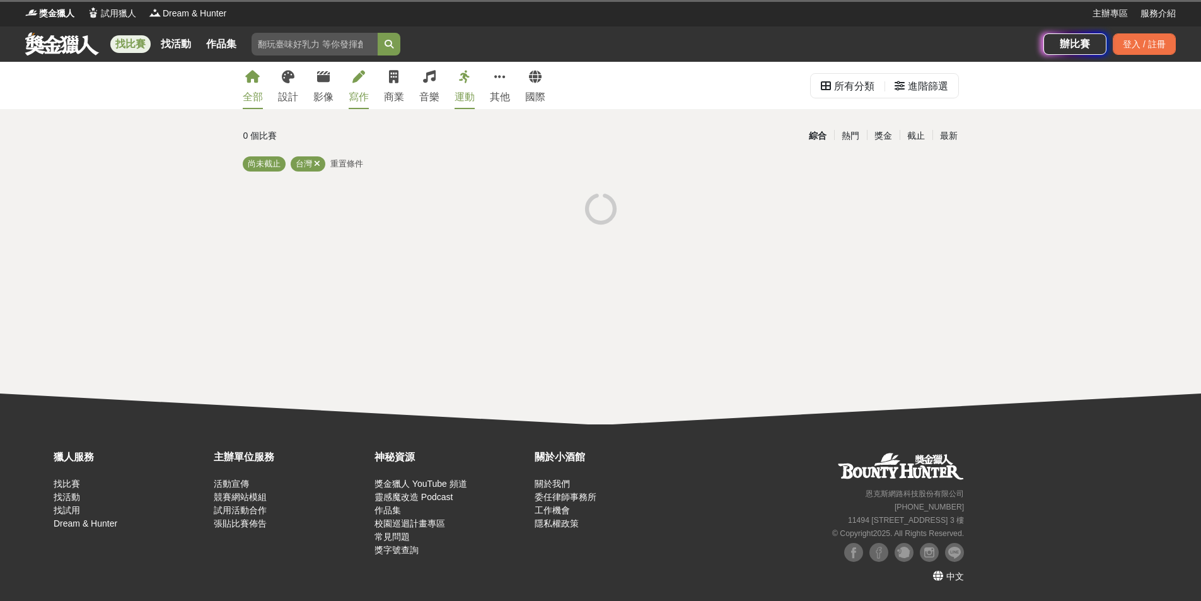
click at [364, 83] on icon at bounding box center [358, 77] width 13 height 13
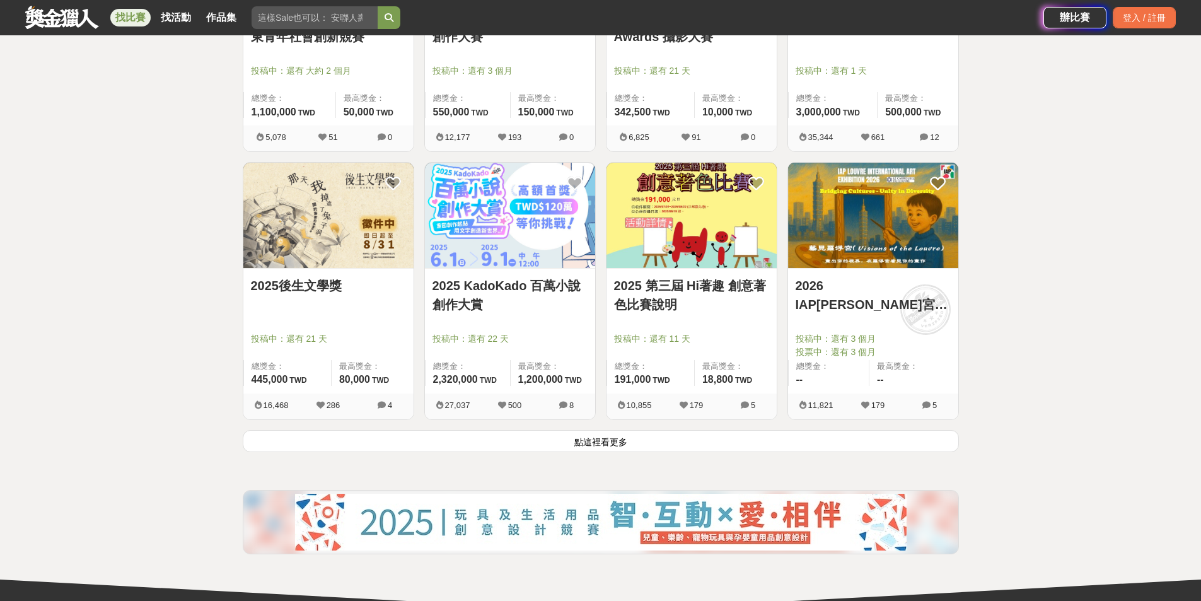
scroll to position [1576, 0]
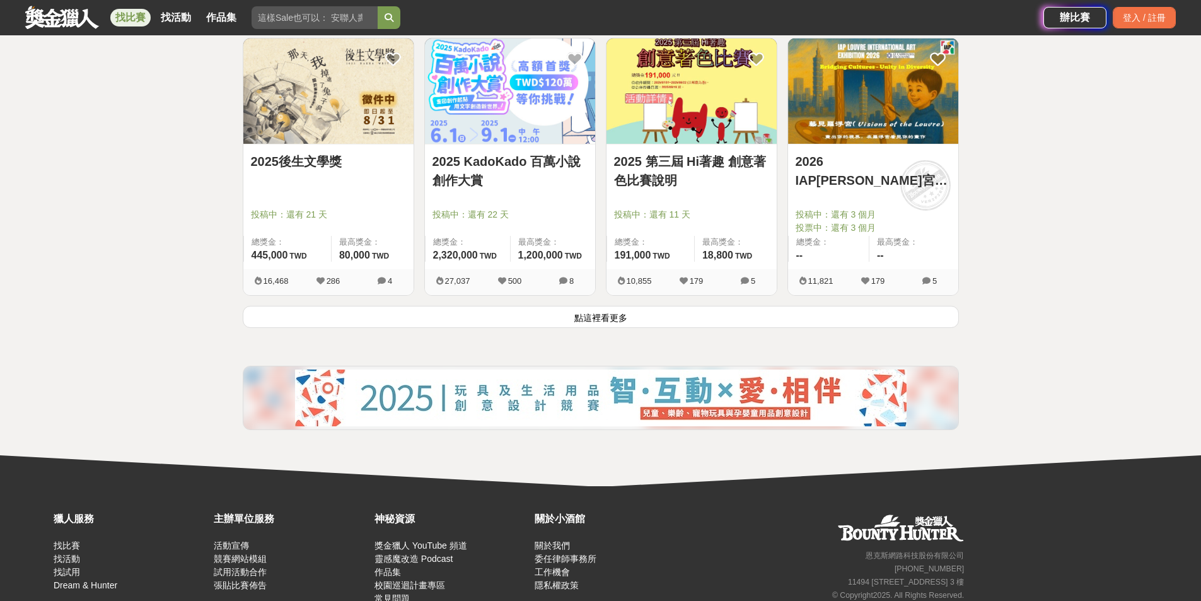
click at [604, 318] on button "點這裡看更多" at bounding box center [601, 317] width 716 height 22
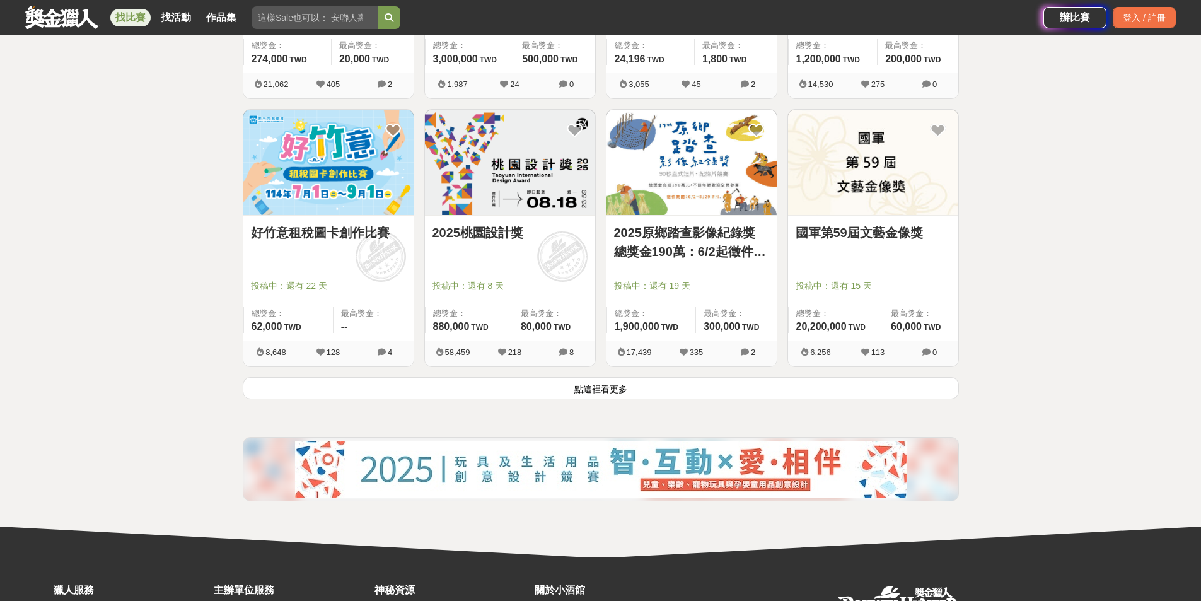
scroll to position [3088, 0]
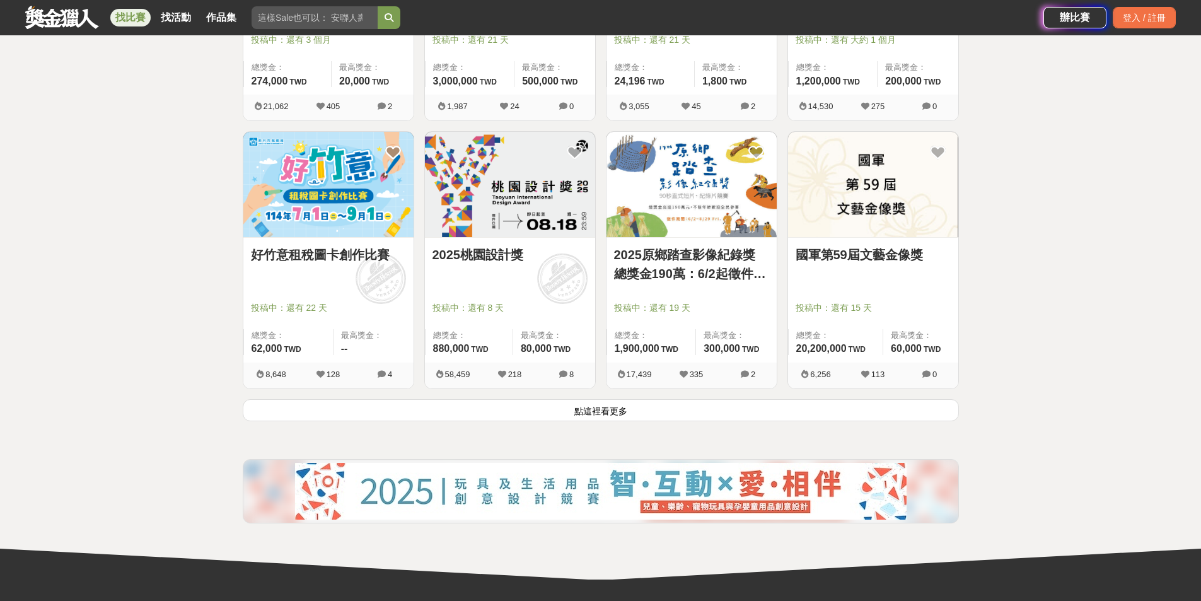
click at [612, 407] on button "點這裡看更多" at bounding box center [601, 410] width 716 height 22
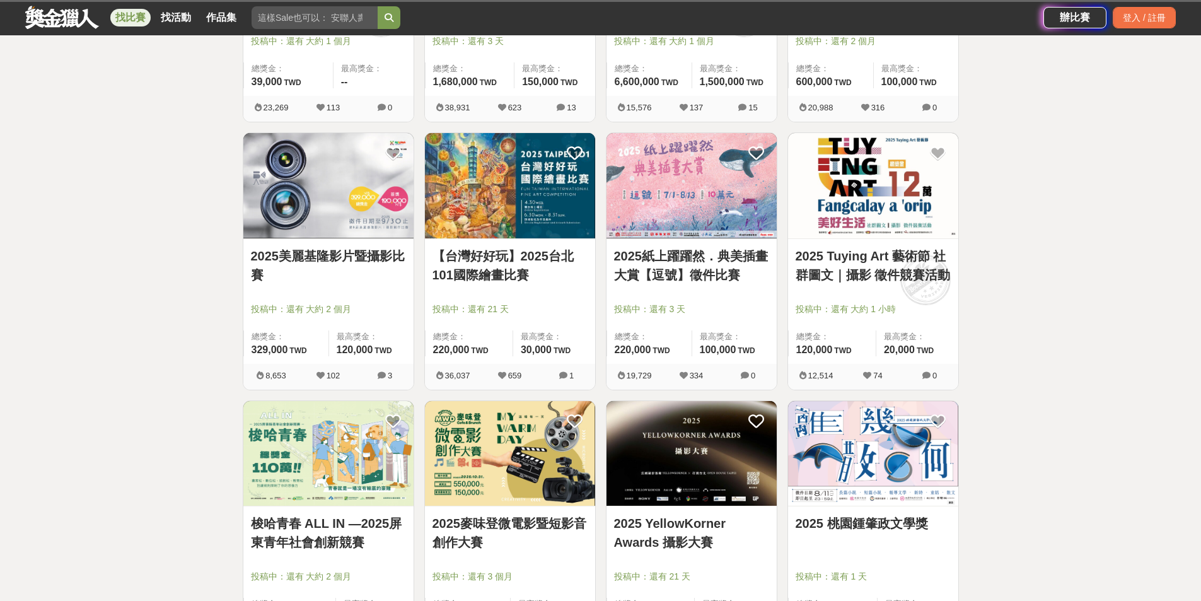
scroll to position [756, 0]
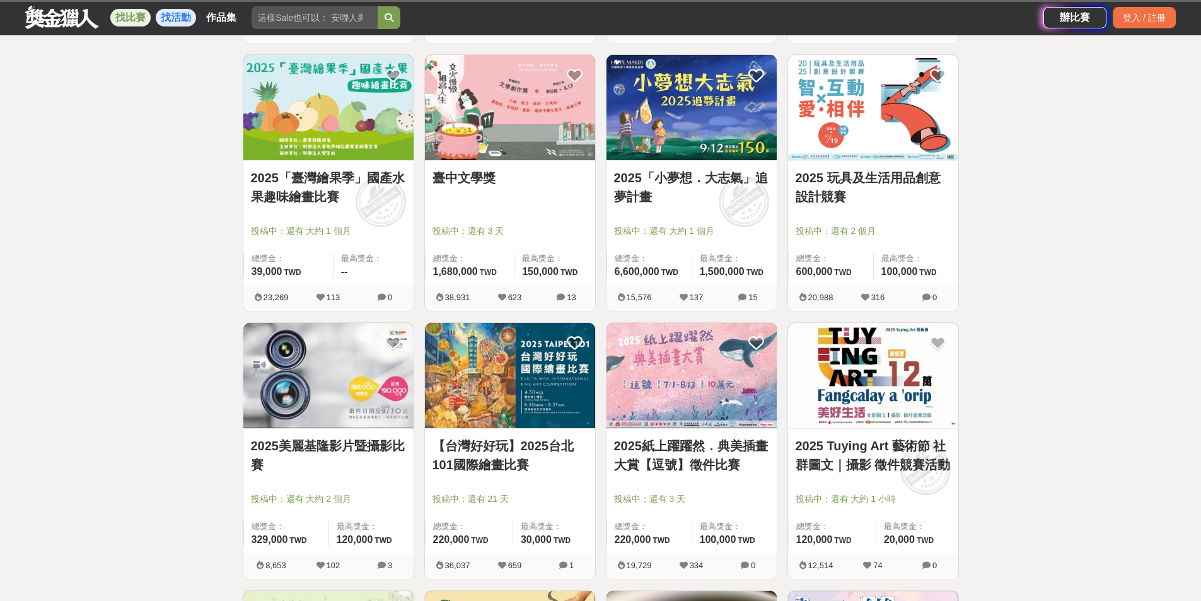
click at [179, 10] on link "找活動" at bounding box center [176, 18] width 40 height 18
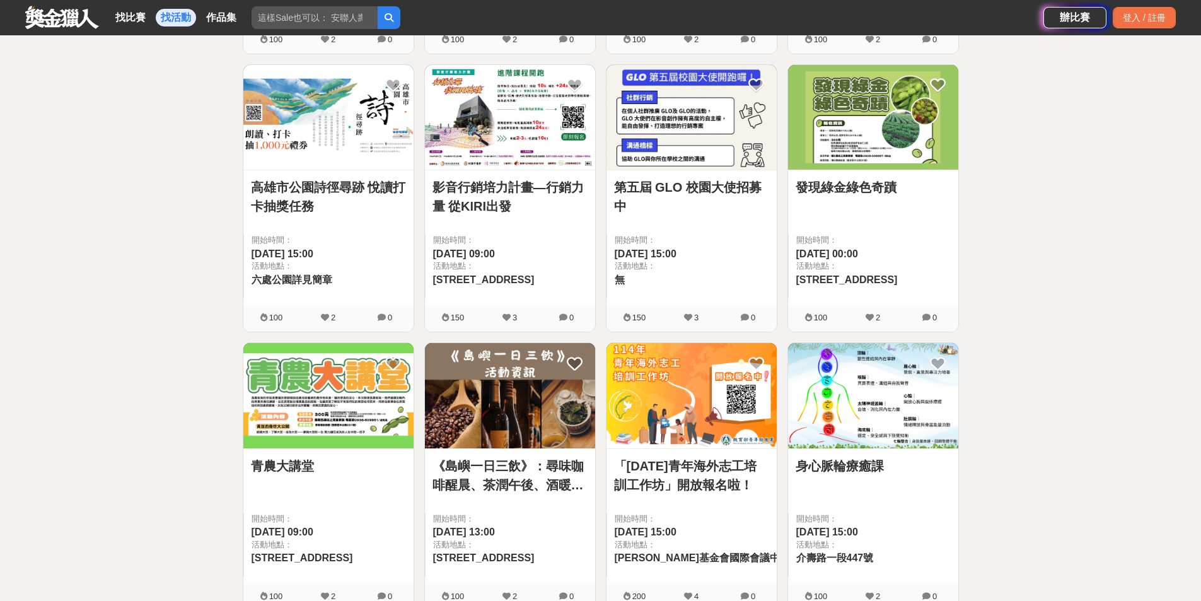
scroll to position [498, 0]
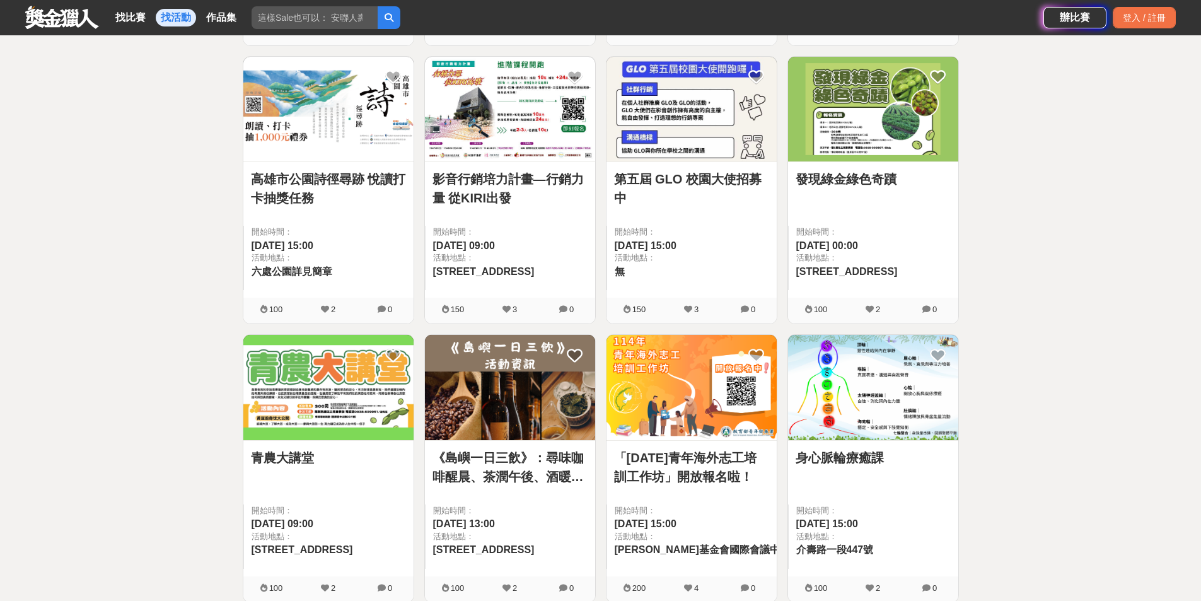
click at [321, 179] on link "高雄市公園詩徑尋跡 悅讀打卡抽獎任務" at bounding box center [328, 189] width 155 height 38
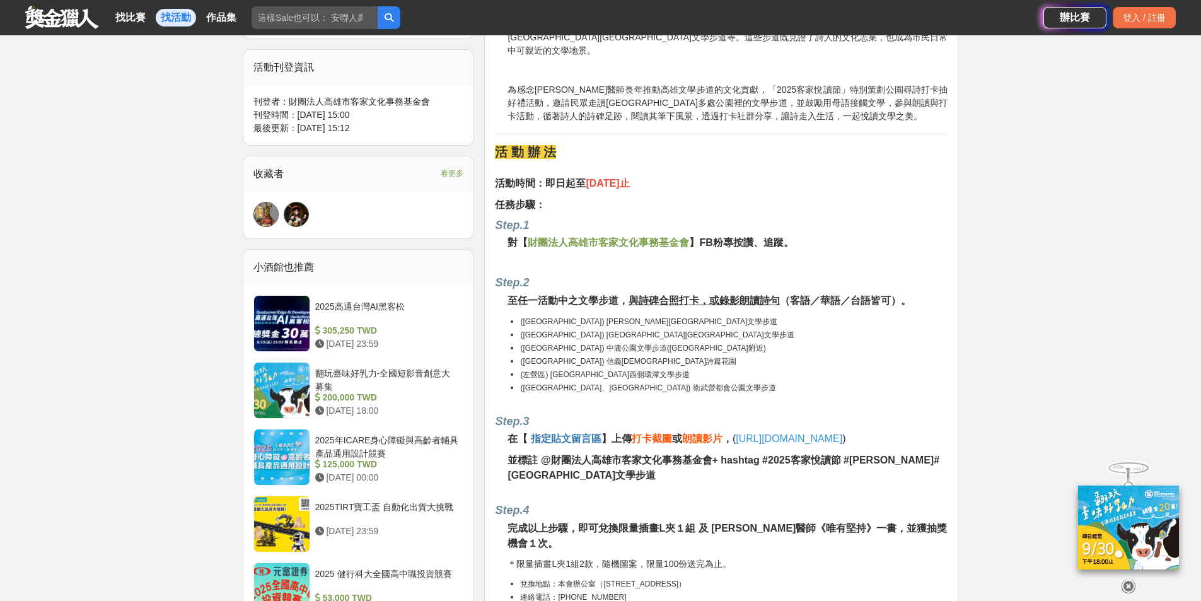
scroll to position [1008, 0]
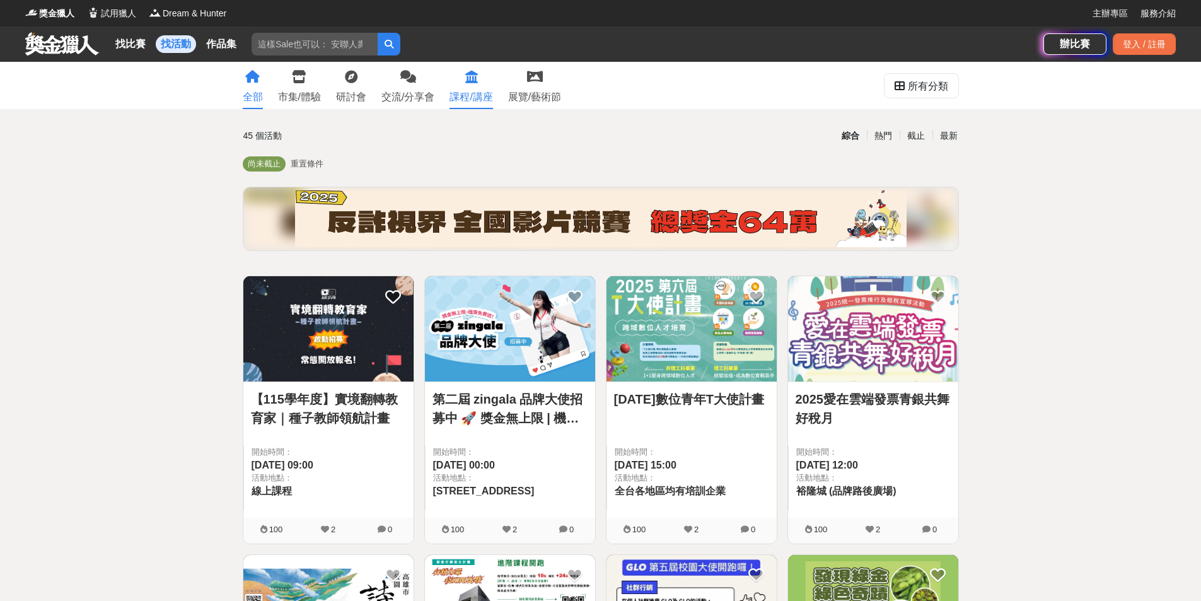
click at [463, 84] on link "課程/講座" at bounding box center [470, 85] width 43 height 47
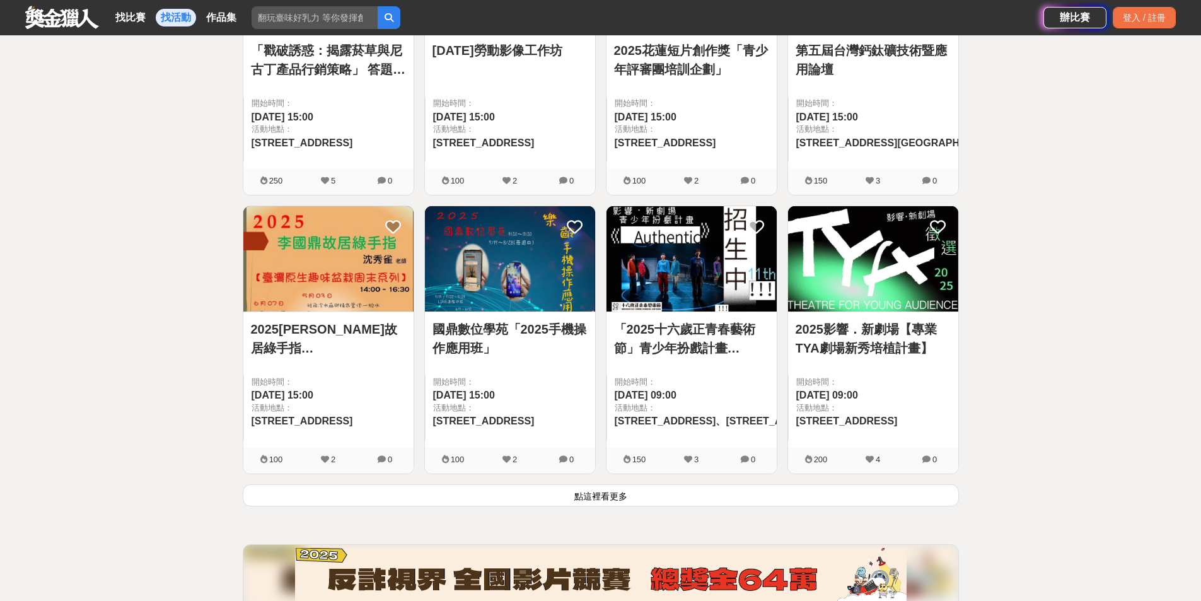
scroll to position [1576, 0]
